Goal: Task Accomplishment & Management: Manage account settings

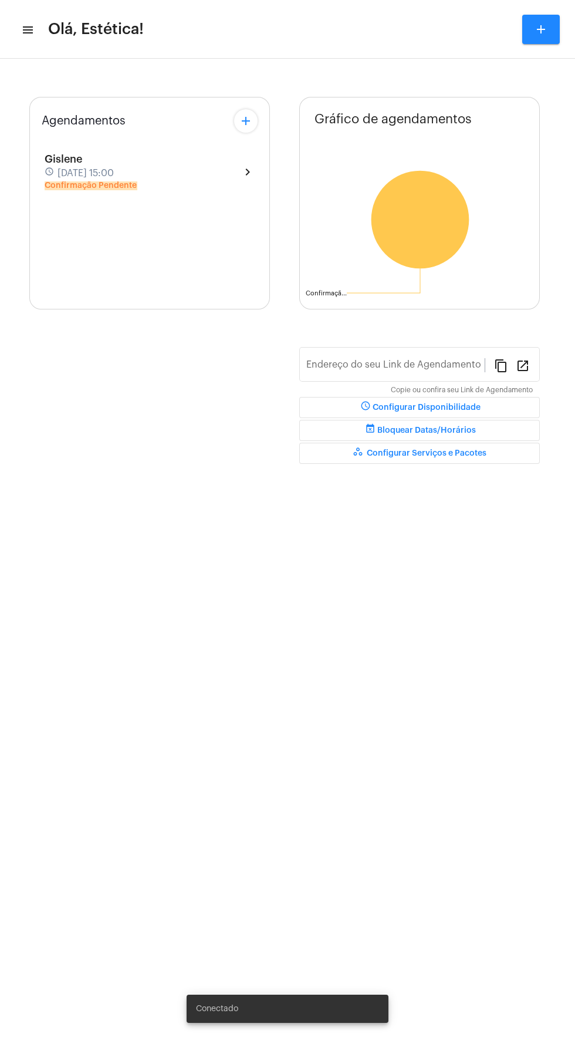
click at [195, 176] on div "Gislene schedule [DATE] 15:00 Confirmação Pendente chevron_right" at bounding box center [150, 171] width 210 height 37
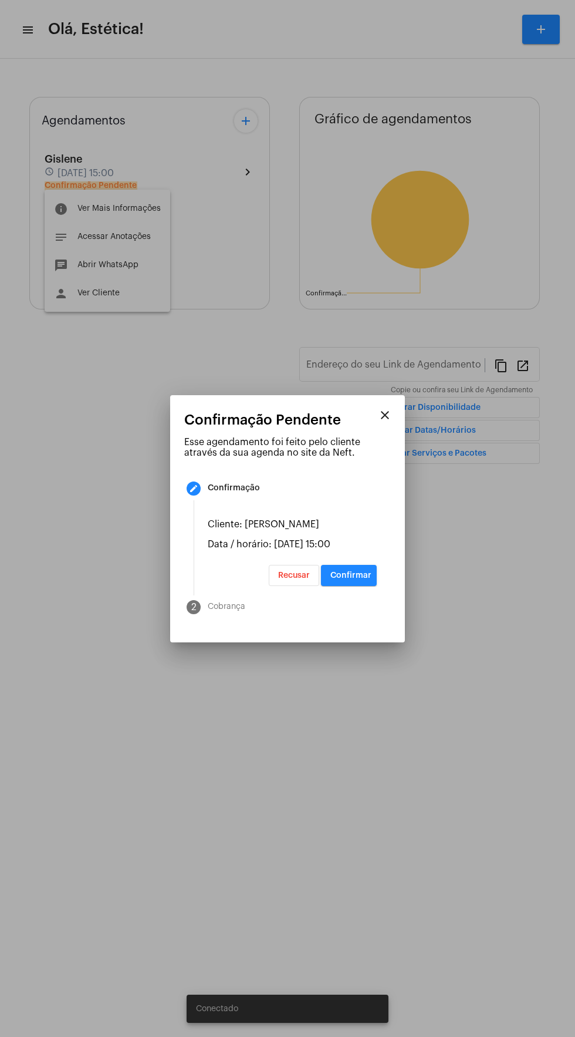
type input "[URL][DOMAIN_NAME]"
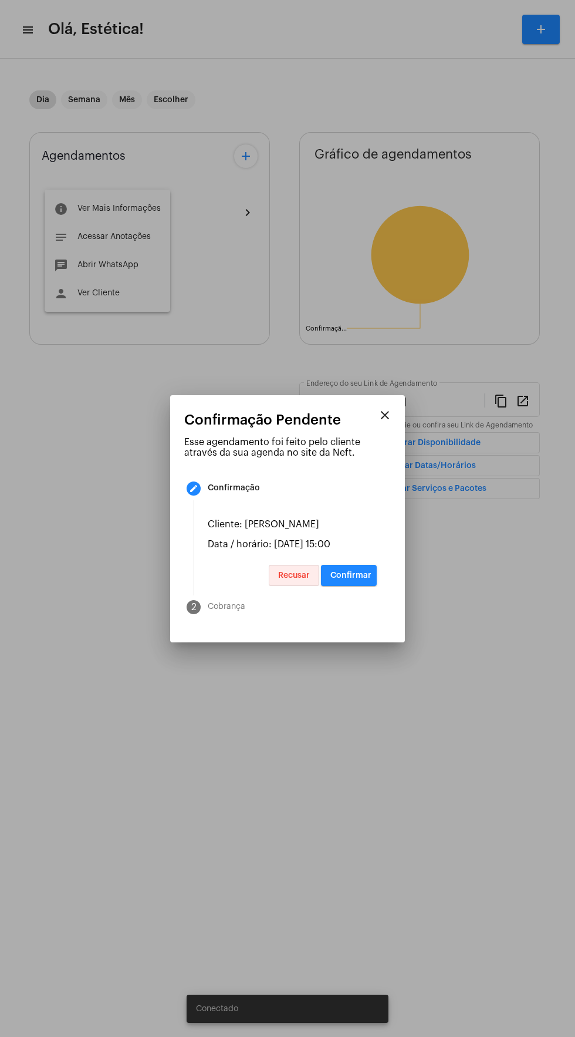
click at [308, 583] on button "Recusar" at bounding box center [294, 575] width 50 height 21
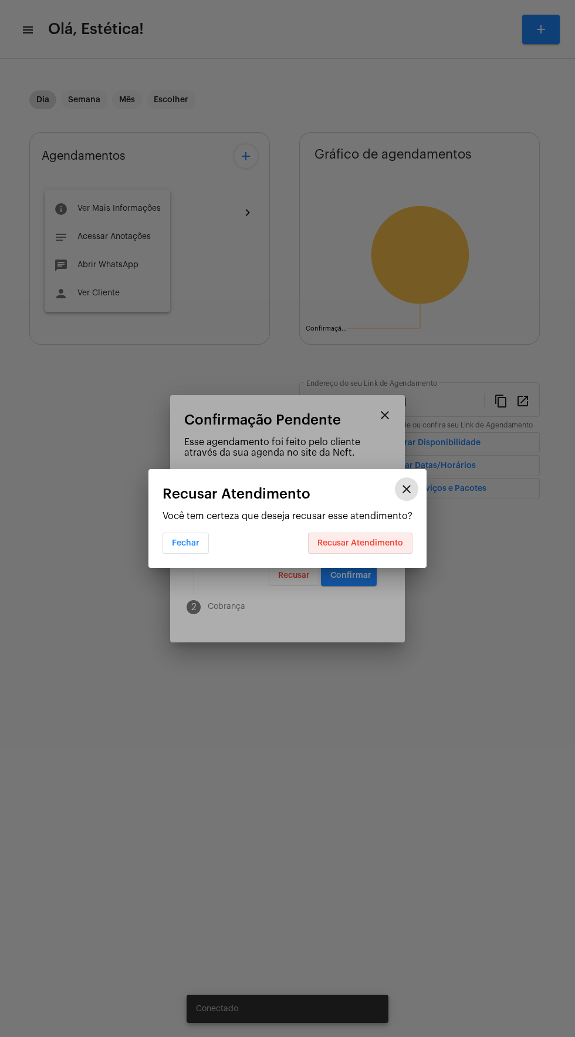
click at [387, 539] on span "Recusar Atendimento" at bounding box center [361, 543] width 86 height 8
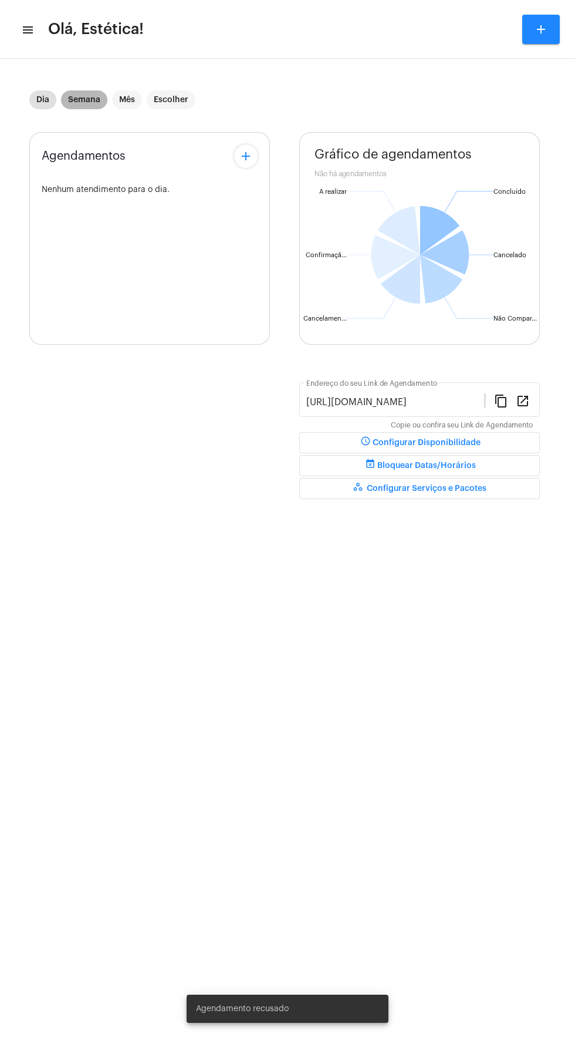
click at [82, 93] on mat-chip "Semana" at bounding box center [84, 99] width 46 height 19
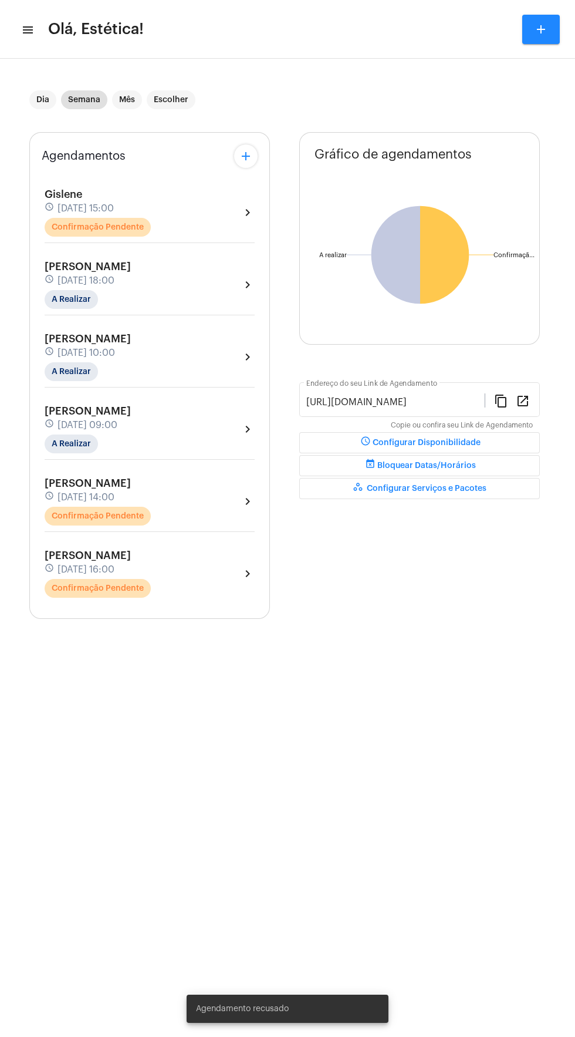
click at [206, 198] on div "Gislene schedule [DATE] 15:00 Confirmação Pendente chevron_right" at bounding box center [150, 212] width 210 height 48
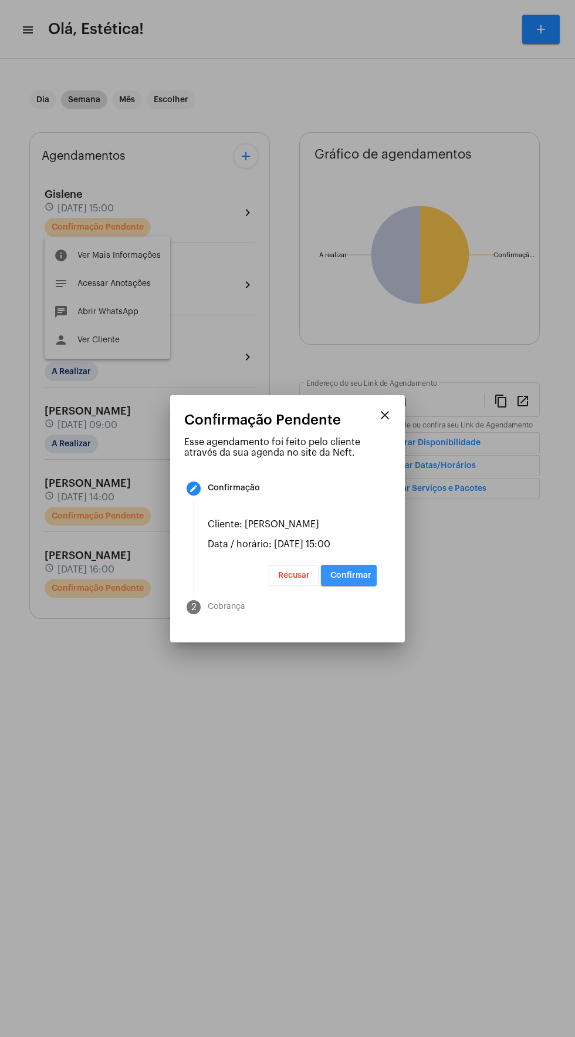
click at [362, 584] on button "Confirmar" at bounding box center [349, 575] width 56 height 21
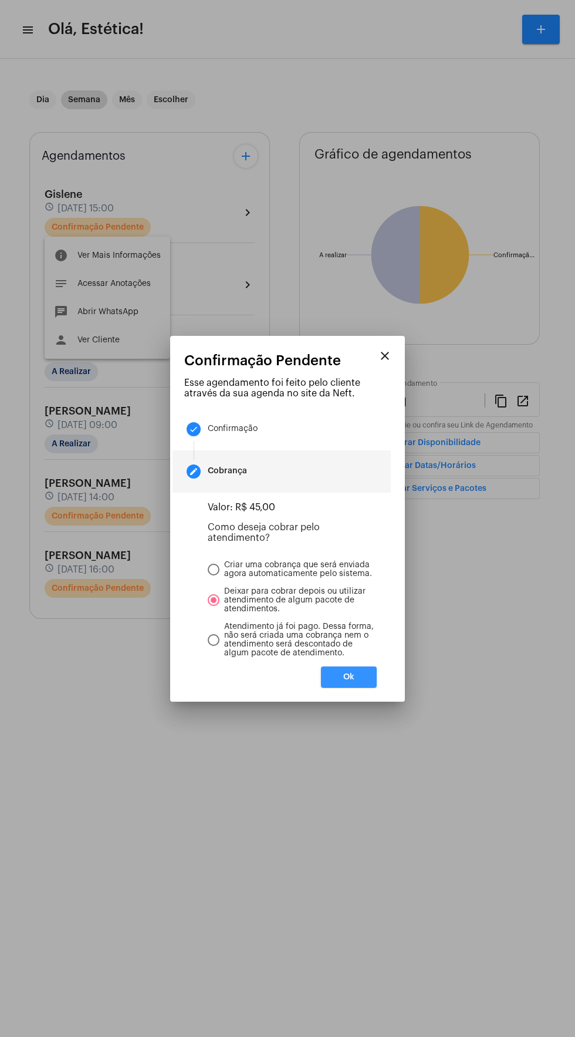
click at [349, 681] on span "Ok" at bounding box center [348, 677] width 11 height 8
